Goal: Transaction & Acquisition: Book appointment/travel/reservation

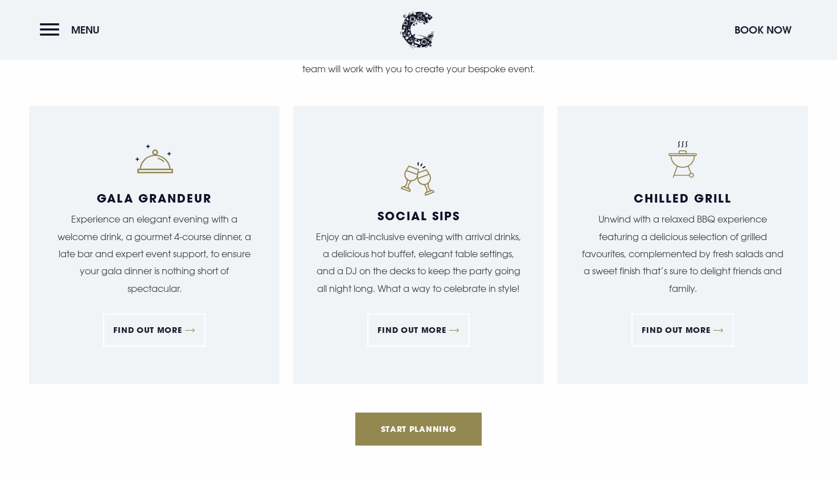
scroll to position [1106, 0]
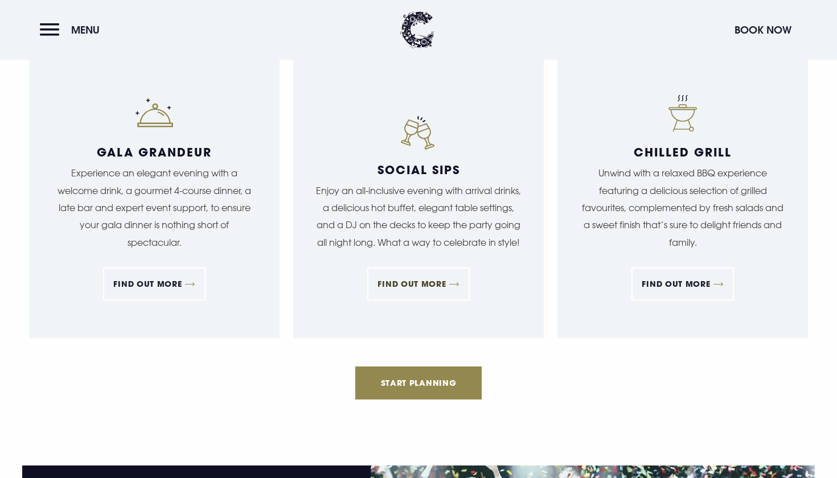
click at [456, 283] on link "FIND OUT MORE" at bounding box center [418, 284] width 102 height 33
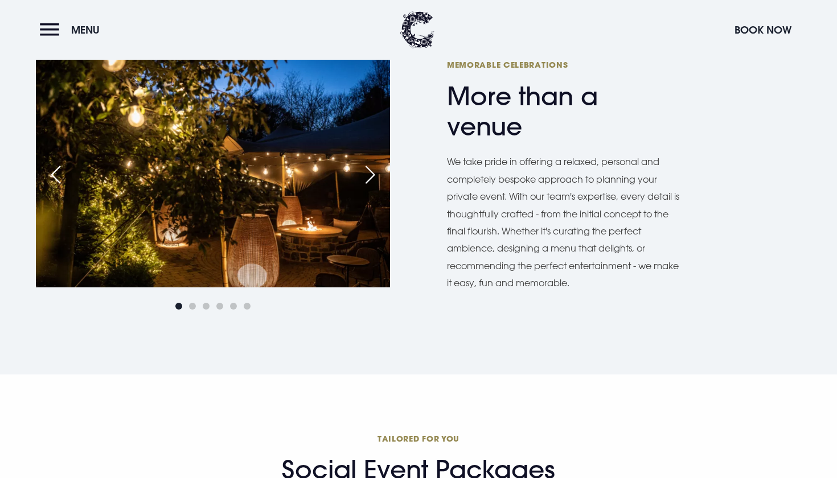
scroll to position [536, 0]
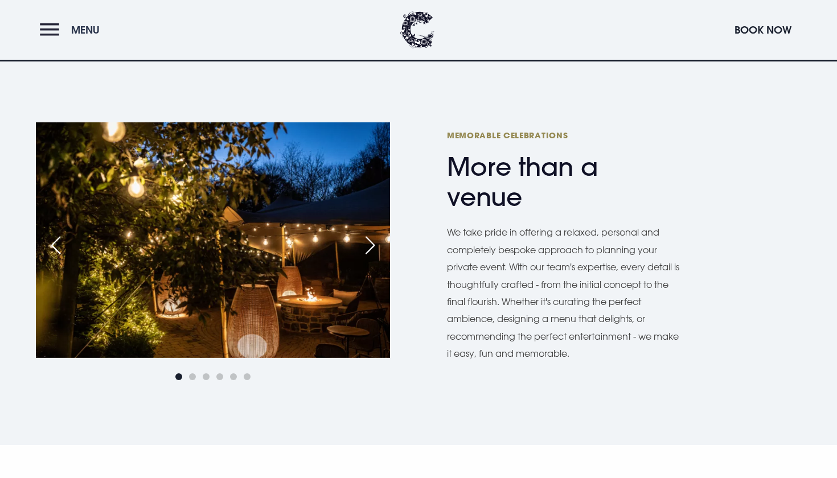
click at [52, 29] on button "Menu" at bounding box center [72, 30] width 65 height 24
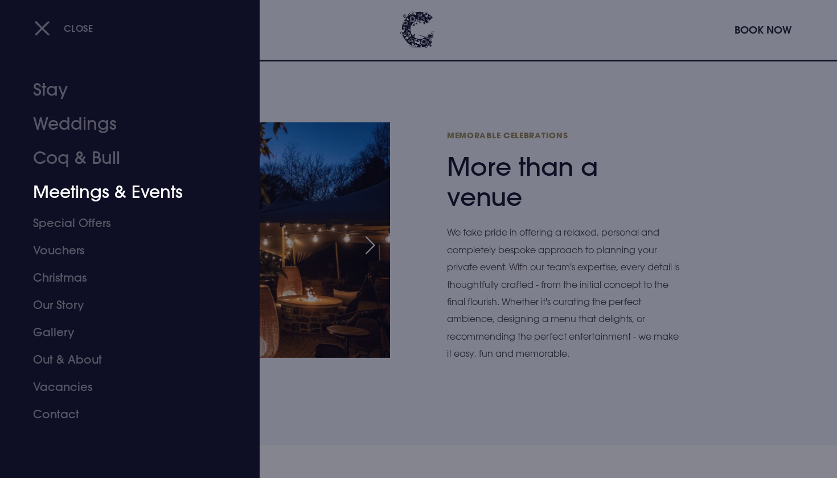
click at [98, 187] on link "Meetings & Events" at bounding box center [123, 192] width 180 height 34
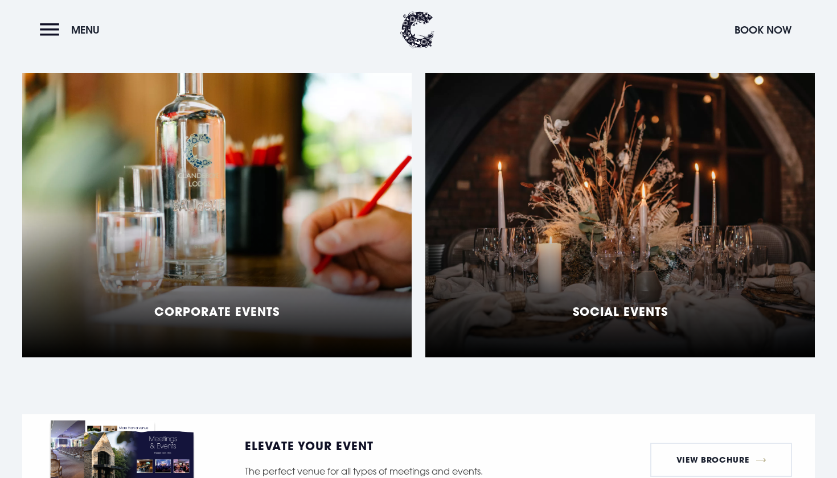
scroll to position [936, 0]
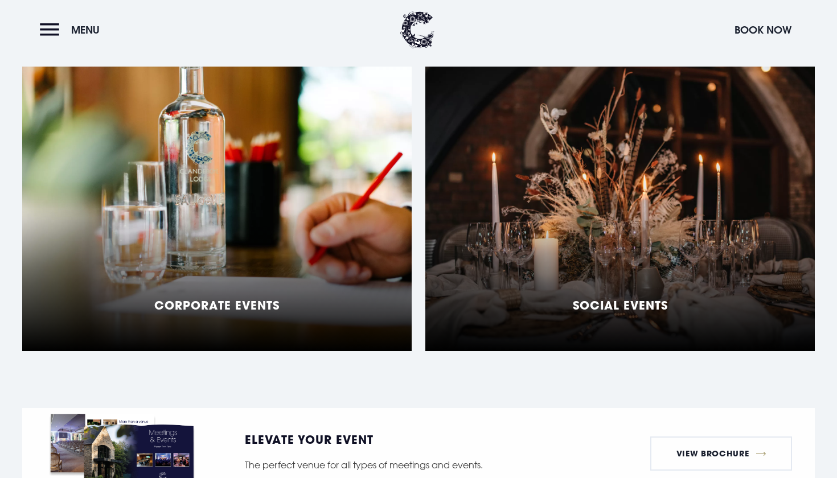
click at [461, 241] on div "Social Events" at bounding box center [619, 209] width 389 height 285
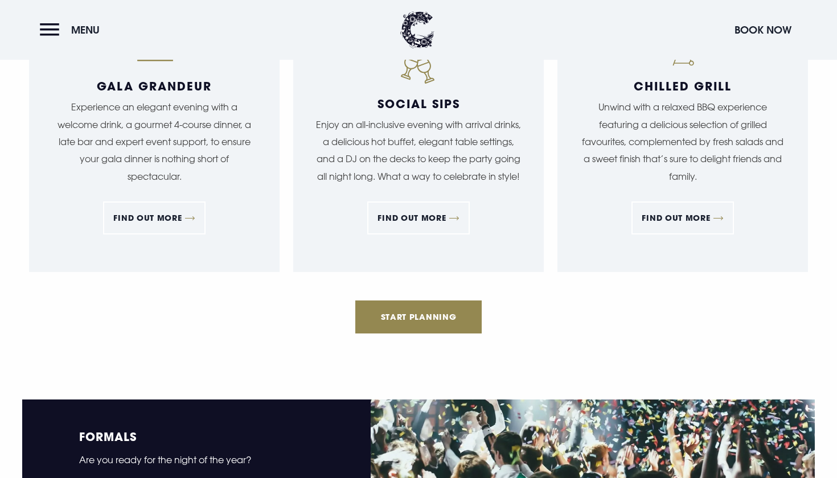
scroll to position [1173, 0]
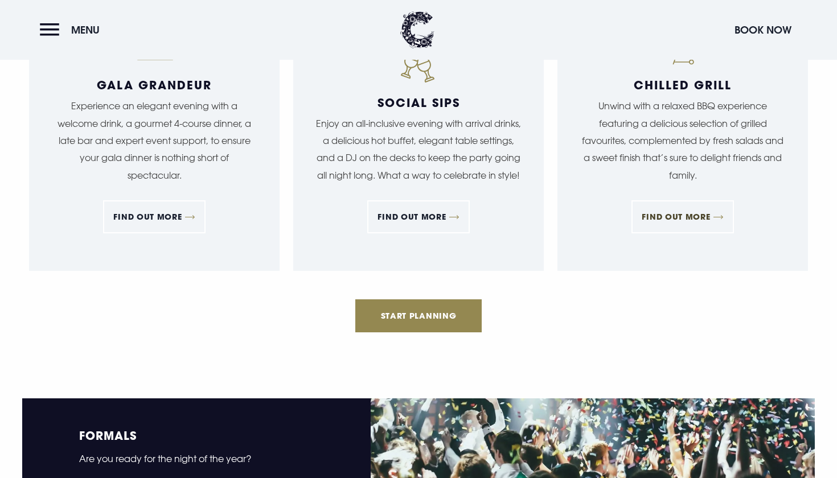
click at [670, 212] on link "FIND OUT MORE" at bounding box center [682, 216] width 102 height 33
click at [147, 212] on link "FIND OUT MORE" at bounding box center [154, 216] width 102 height 33
click at [424, 220] on link "FIND OUT MORE" at bounding box center [418, 216] width 102 height 33
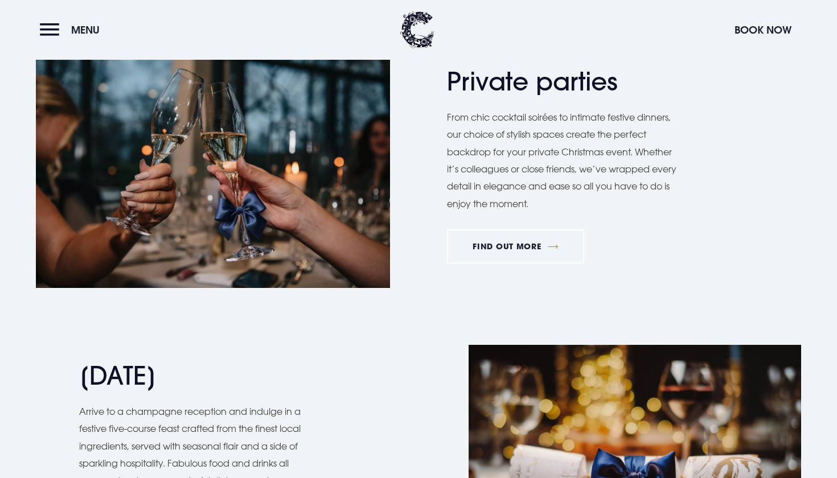
scroll to position [823, 0]
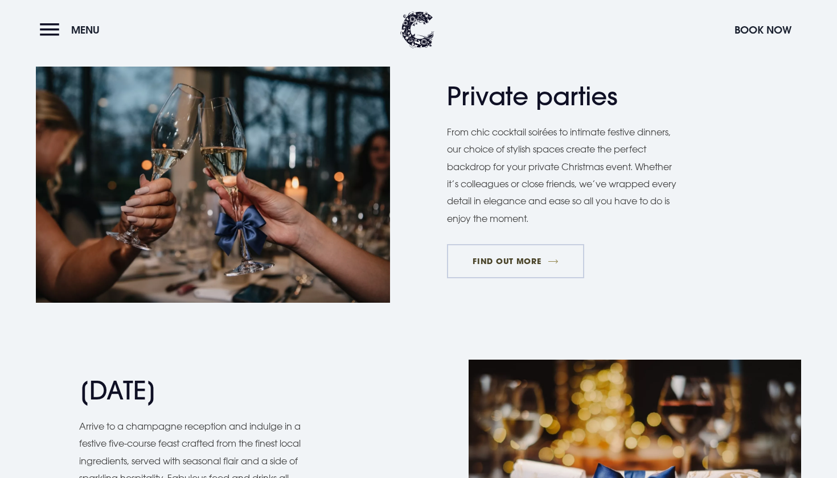
click at [497, 253] on link "FIND OUT MORE" at bounding box center [515, 261] width 137 height 34
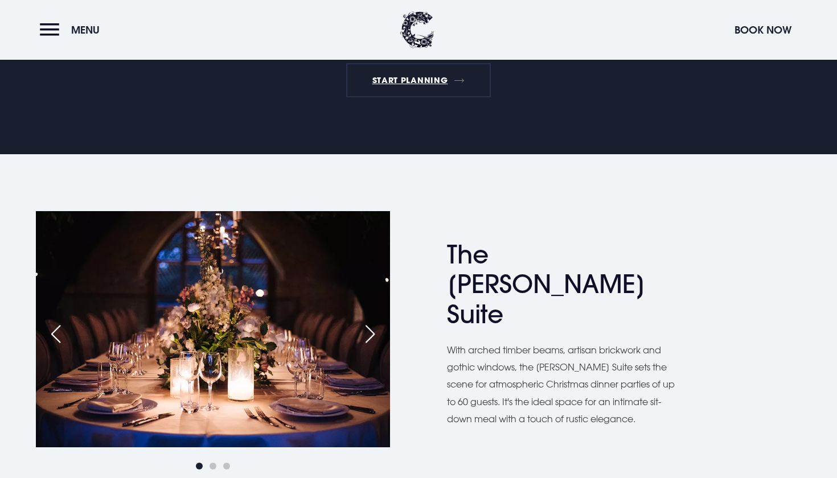
scroll to position [439, 0]
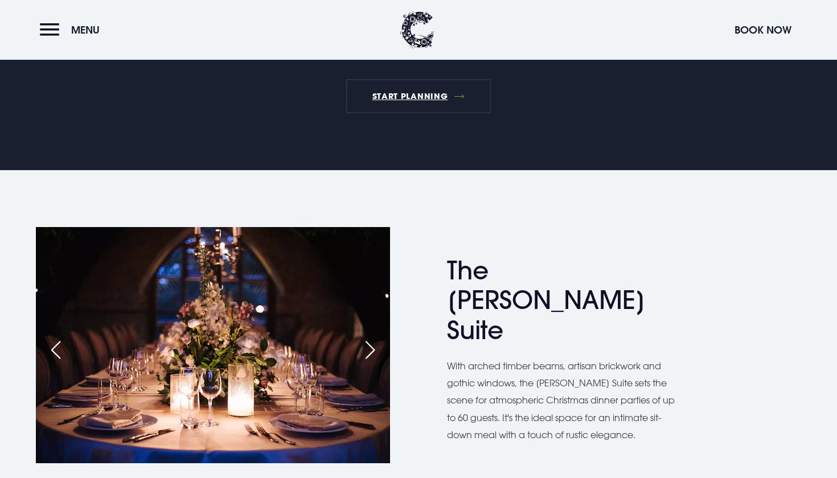
click at [371, 351] on div "Next slide" at bounding box center [370, 350] width 28 height 25
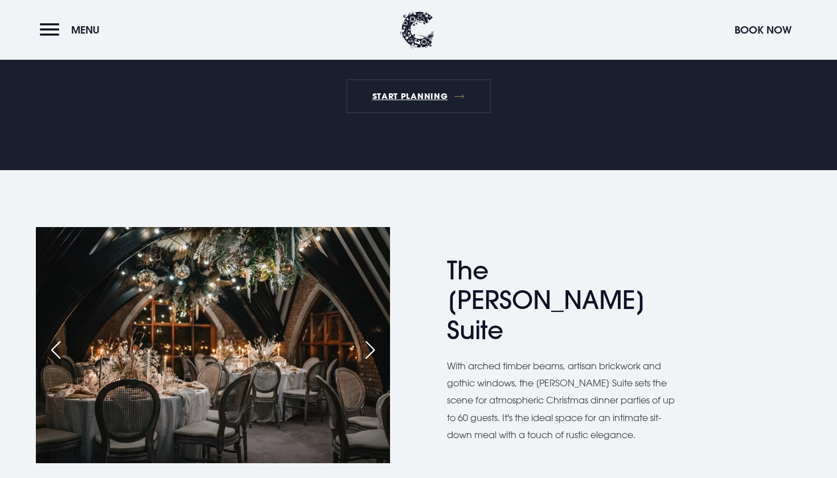
click at [371, 351] on div "Next slide" at bounding box center [370, 350] width 28 height 25
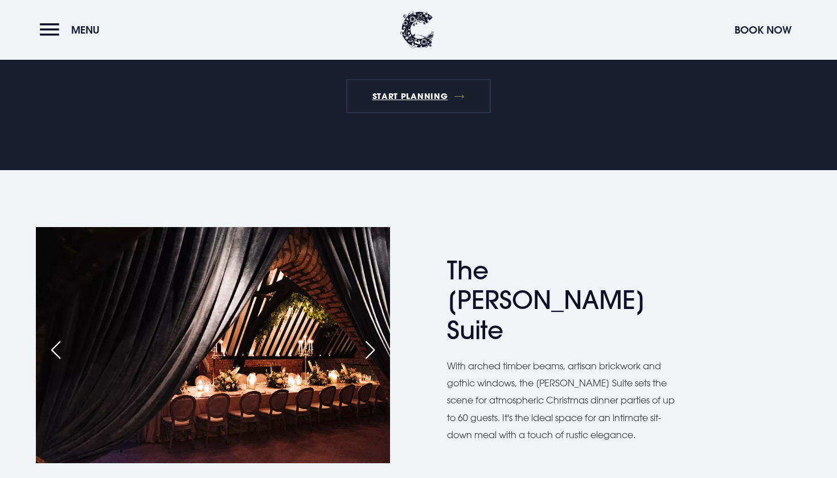
click at [371, 351] on div "Next slide" at bounding box center [370, 350] width 28 height 25
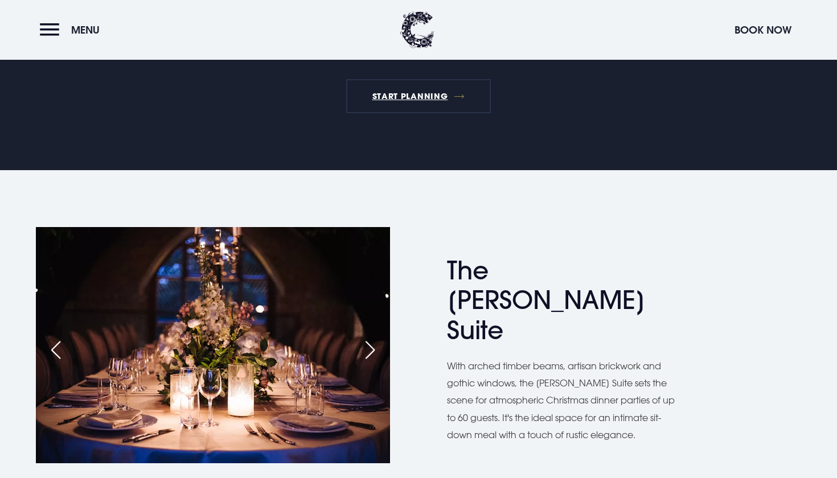
click at [371, 351] on div "Next slide" at bounding box center [370, 350] width 28 height 25
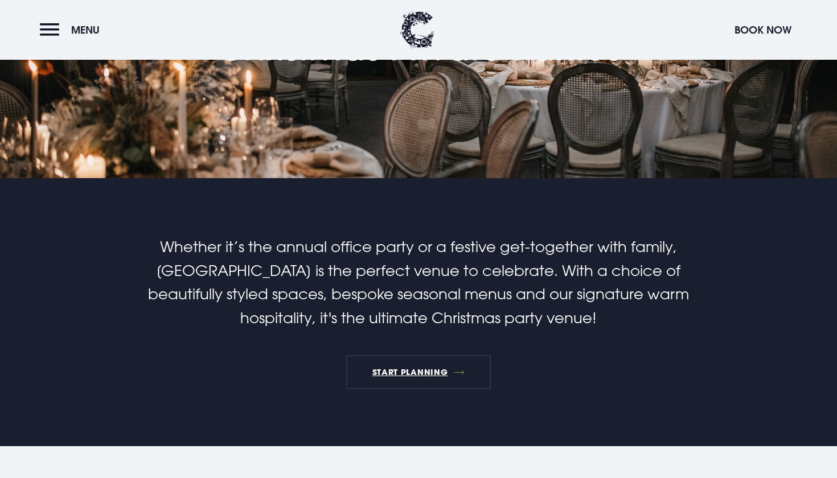
scroll to position [157, 0]
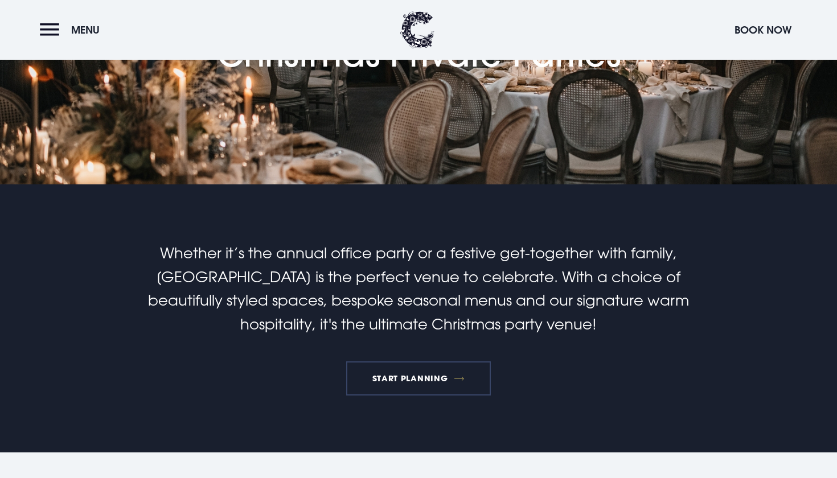
click at [400, 383] on link "START PLANNING" at bounding box center [418, 378] width 145 height 34
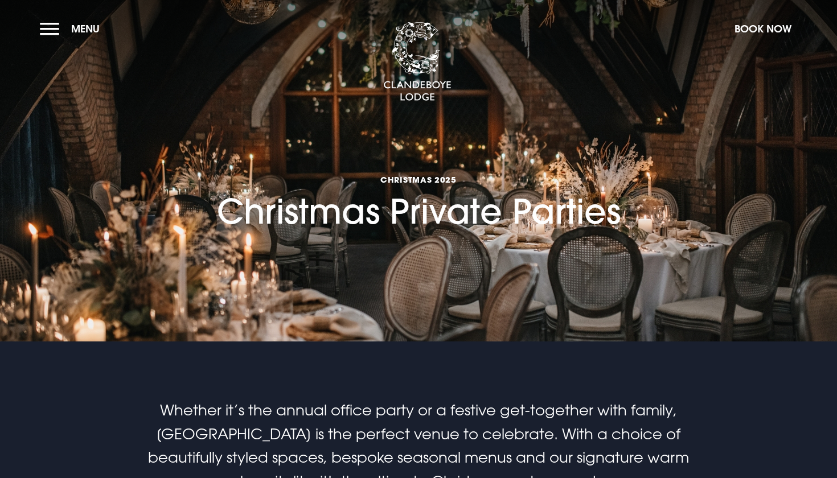
scroll to position [0, 0]
click at [69, 26] on button "Menu" at bounding box center [72, 29] width 65 height 24
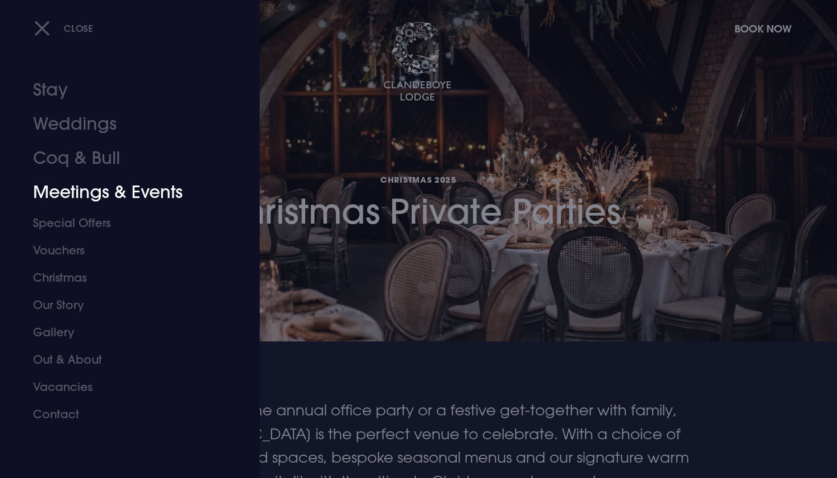
click at [56, 184] on link "Meetings & Events" at bounding box center [123, 192] width 180 height 34
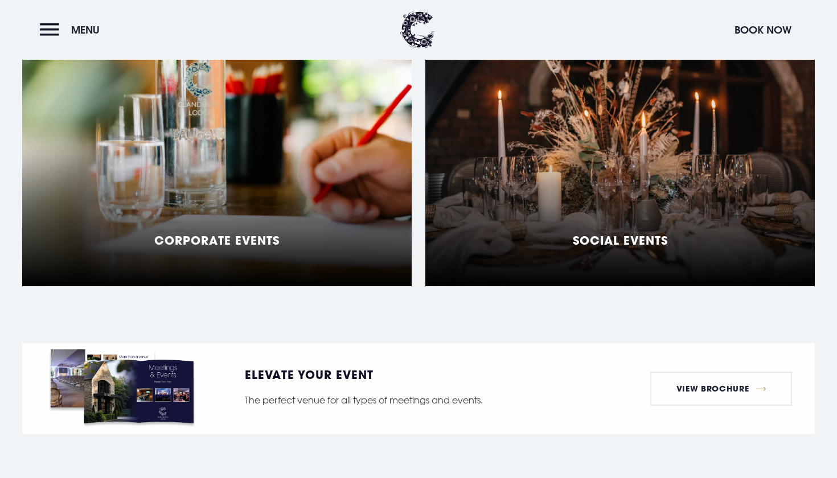
scroll to position [1002, 0]
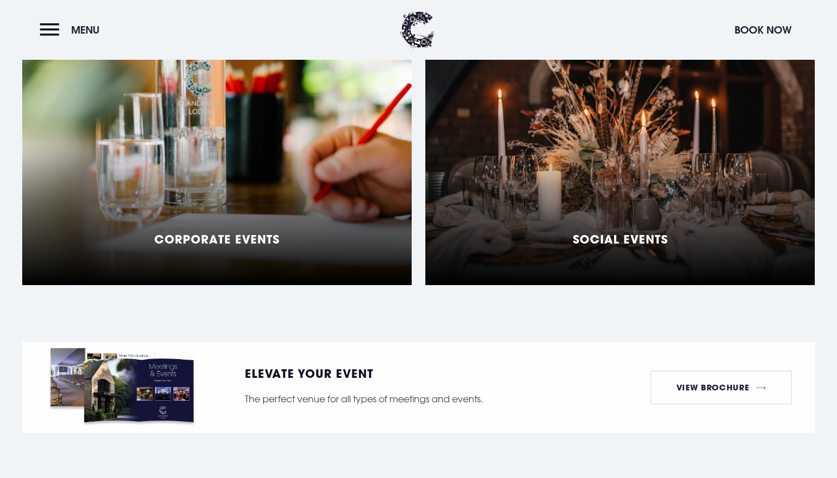
click at [281, 154] on div "Corporate Events" at bounding box center [216, 143] width 389 height 285
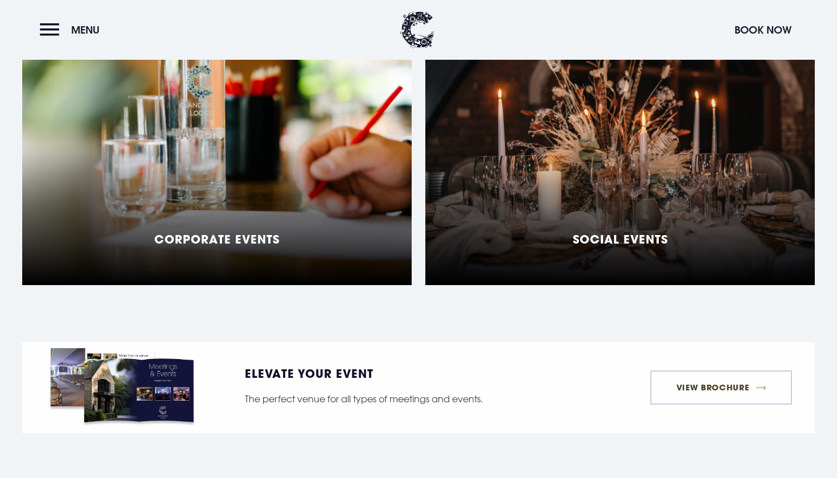
click at [705, 371] on link "View Brochure" at bounding box center [721, 388] width 142 height 34
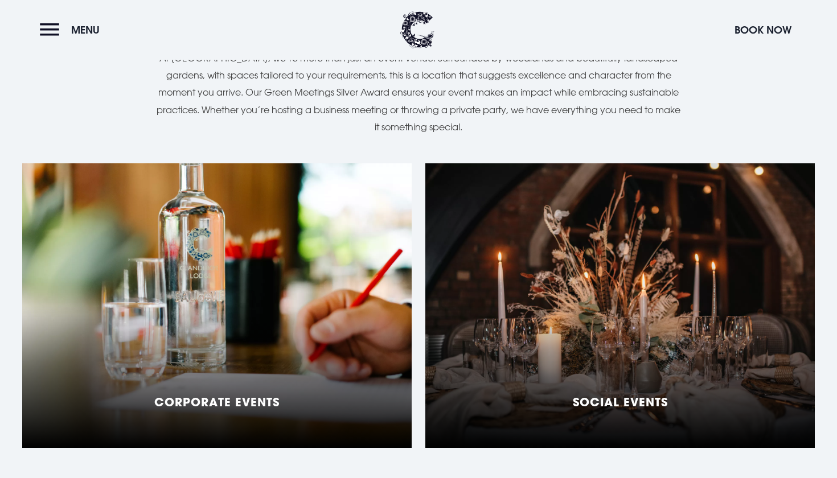
scroll to position [779, 0]
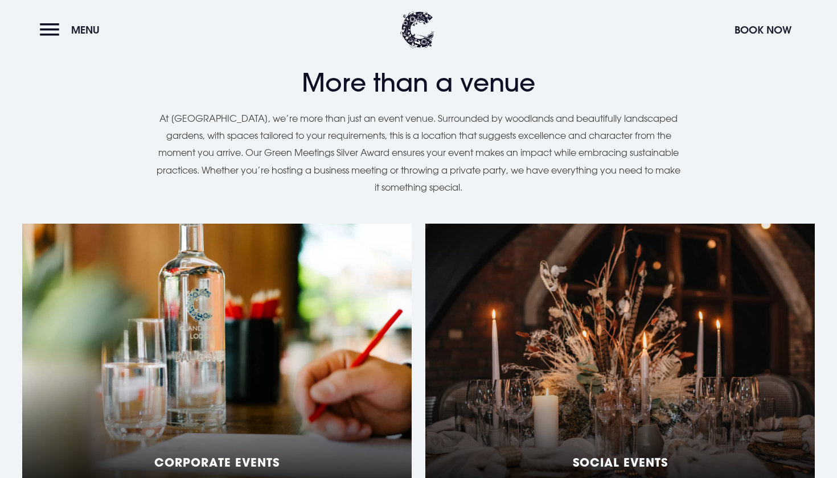
click at [555, 295] on div "Social Events" at bounding box center [619, 366] width 389 height 285
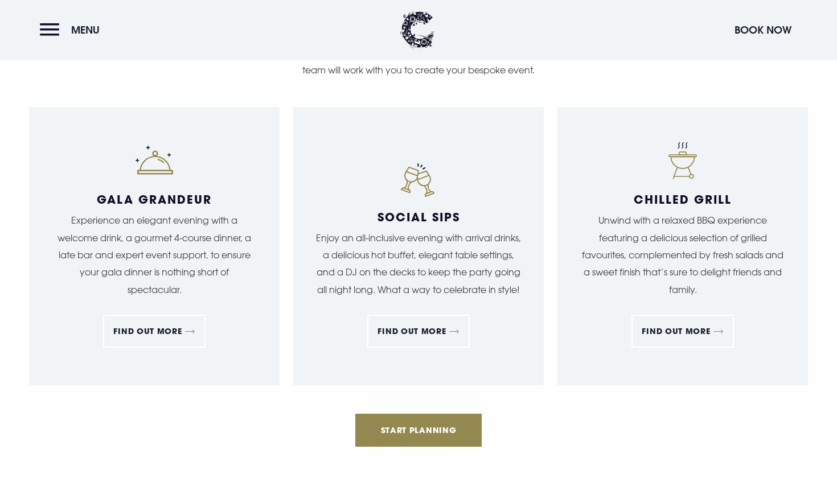
scroll to position [1005, 0]
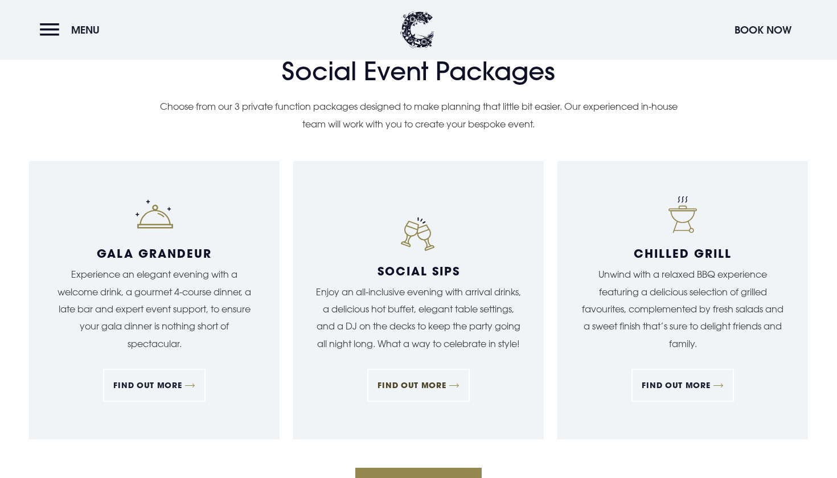
click at [434, 372] on link "FIND OUT MORE" at bounding box center [418, 385] width 102 height 33
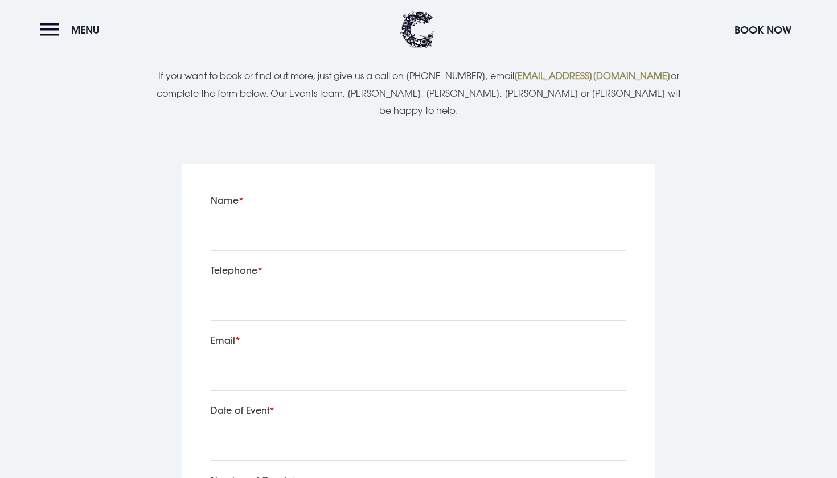
scroll to position [3689, 0]
type input "S"
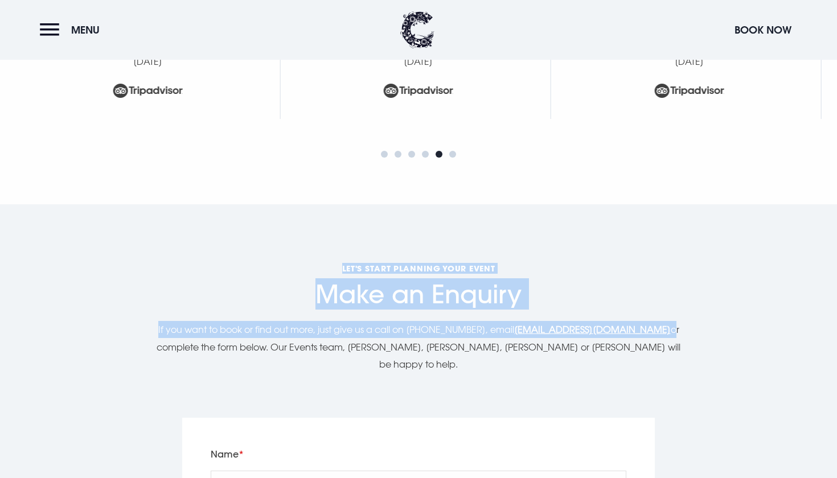
scroll to position [3432, 0]
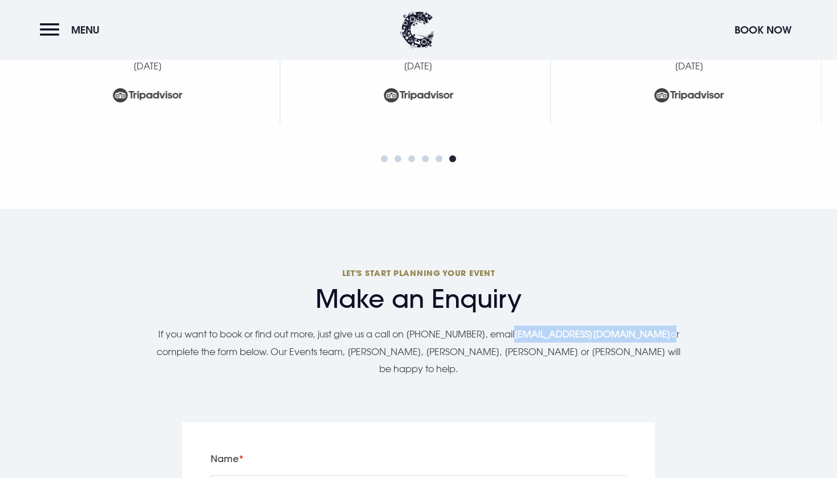
copy p "events@clandeboyelodge.co.uk"
drag, startPoint x: 665, startPoint y: 65, endPoint x: 513, endPoint y: 324, distance: 301.1
click at [513, 326] on p "If you want to book or find out more, just give us a call on 028 91 852500, ema…" at bounding box center [419, 352] width 524 height 52
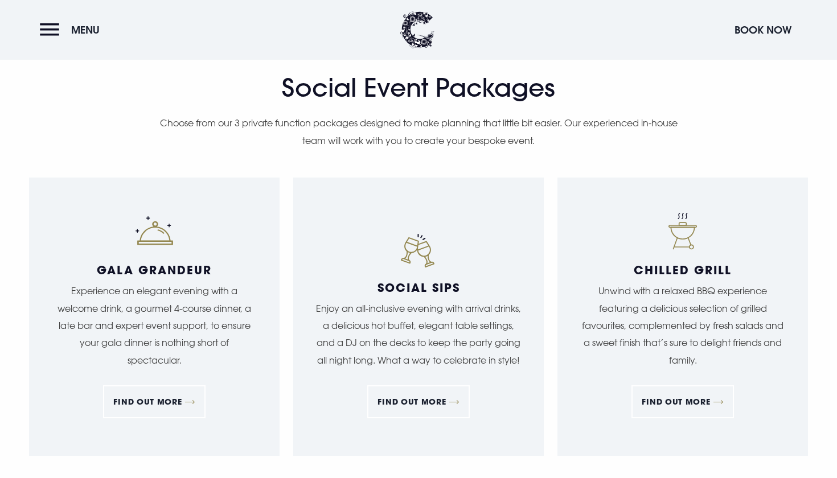
scroll to position [987, 0]
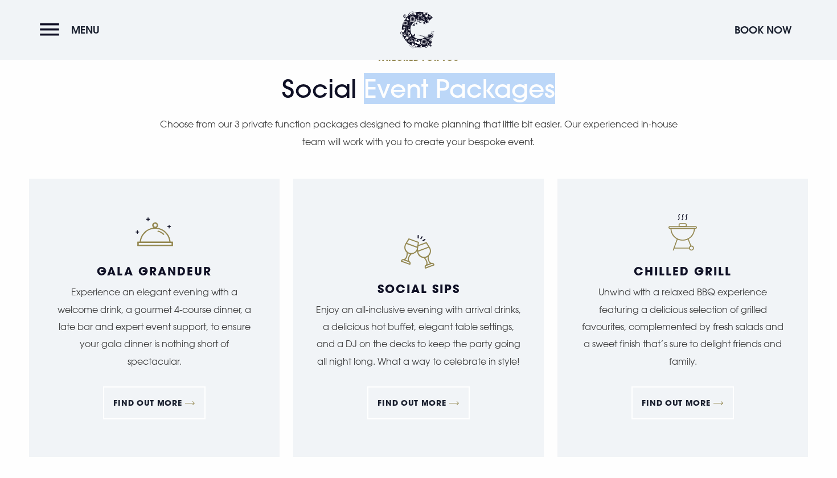
drag, startPoint x: 562, startPoint y: 94, endPoint x: 369, endPoint y: 93, distance: 193.6
click at [369, 93] on span "Social Event Packages" at bounding box center [418, 89] width 779 height 30
copy span "Event Packages"
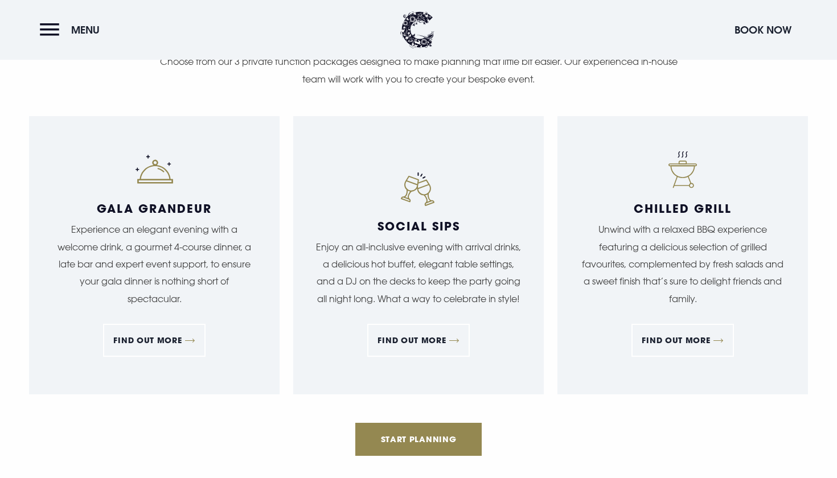
scroll to position [1051, 0]
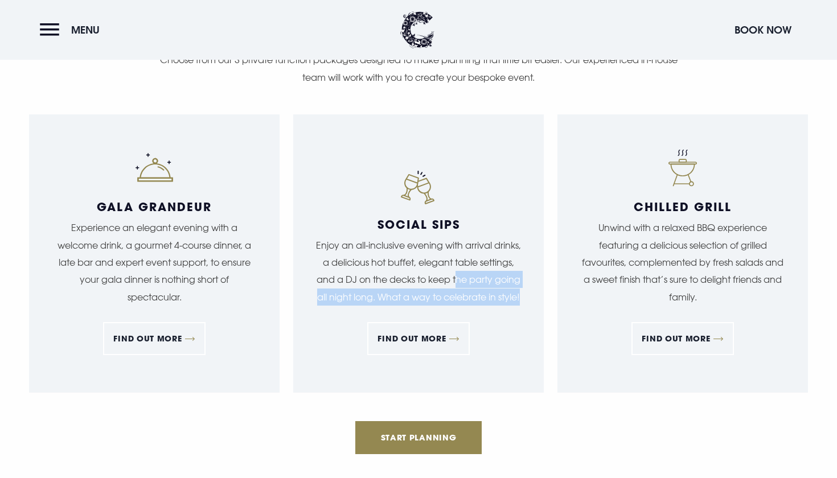
drag, startPoint x: 486, startPoint y: 299, endPoint x: 508, endPoint y: 261, distance: 43.6
click at [508, 261] on p "Enjoy an all-inclusive evening with arrival drinks, a delicious hot buffet, ele…" at bounding box center [418, 271] width 205 height 69
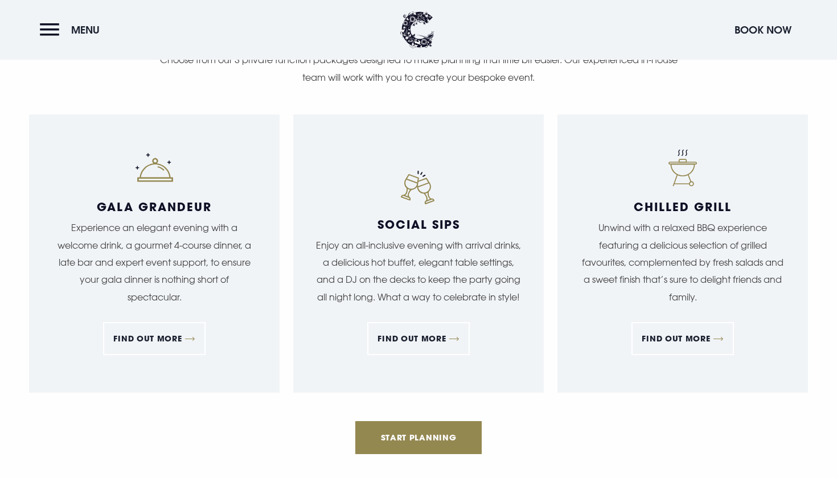
click at [678, 241] on p "Unwind with a relaxed BBQ experience featuring a delicious selection of grilled…" at bounding box center [682, 262] width 205 height 87
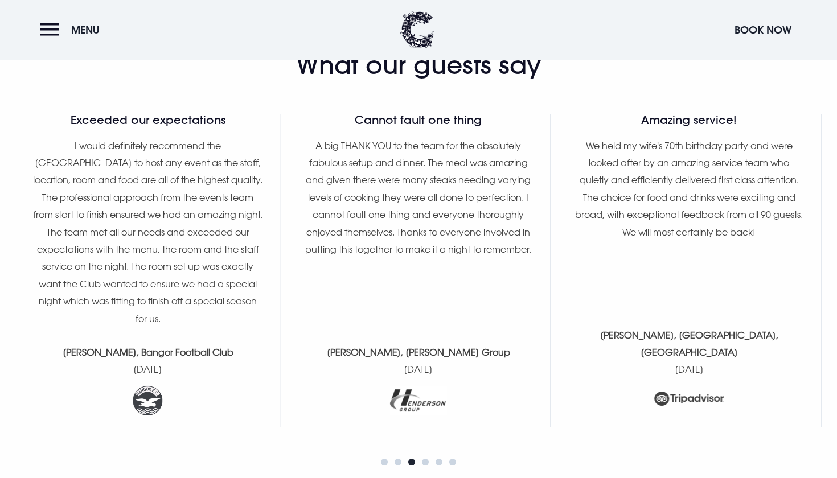
scroll to position [3128, 0]
